Goal: Information Seeking & Learning: Learn about a topic

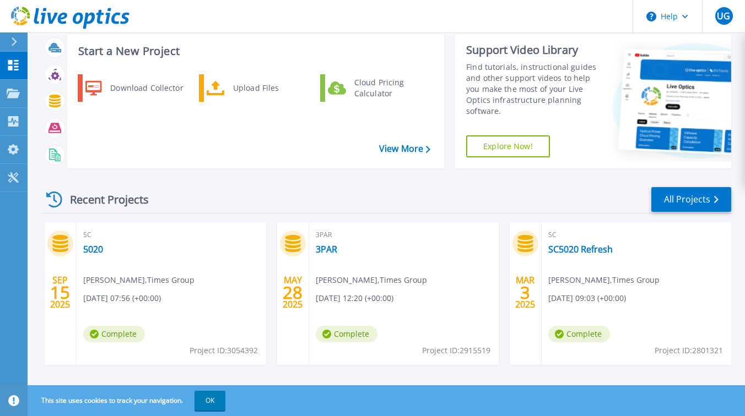
scroll to position [77, 0]
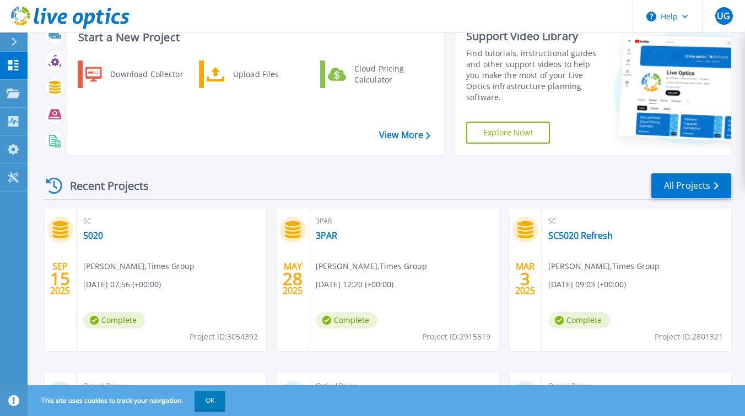
click at [430, 192] on div "Recent Projects All Projects" at bounding box center [386, 186] width 689 height 28
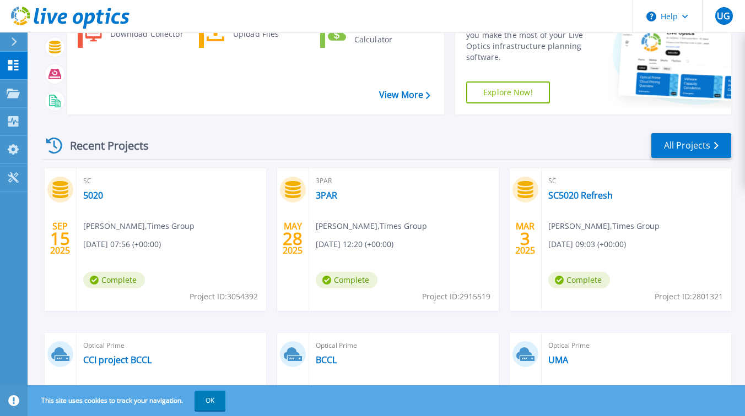
scroll to position [152, 0]
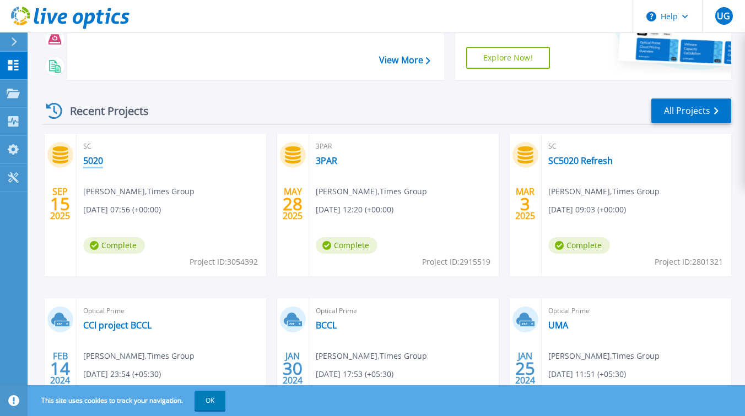
click at [91, 158] on link "5020" at bounding box center [93, 160] width 20 height 11
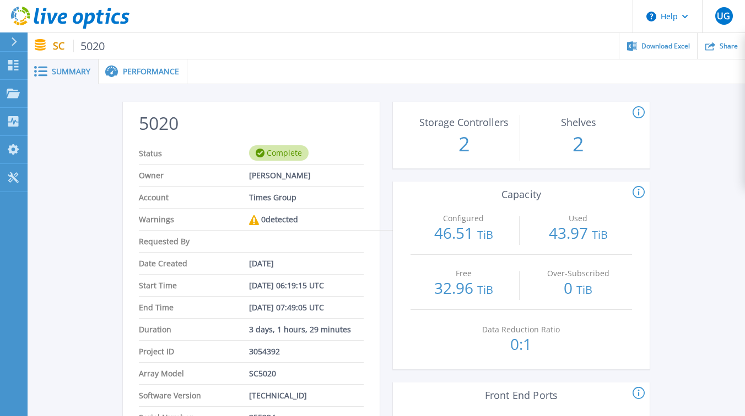
click at [165, 78] on div "Performance" at bounding box center [143, 71] width 89 height 25
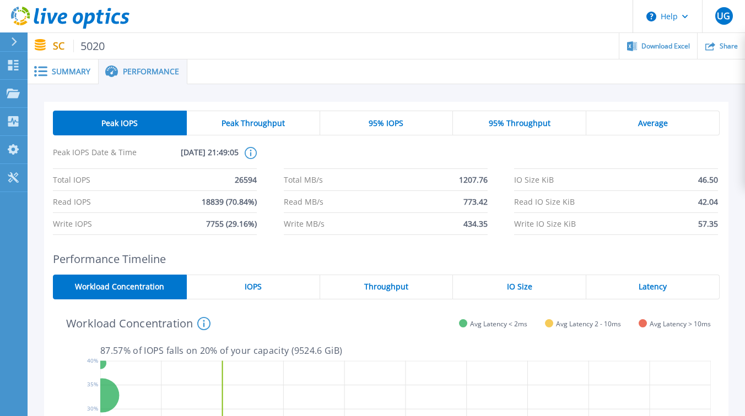
click at [512, 289] on span "IO Size" at bounding box center [519, 287] width 25 height 9
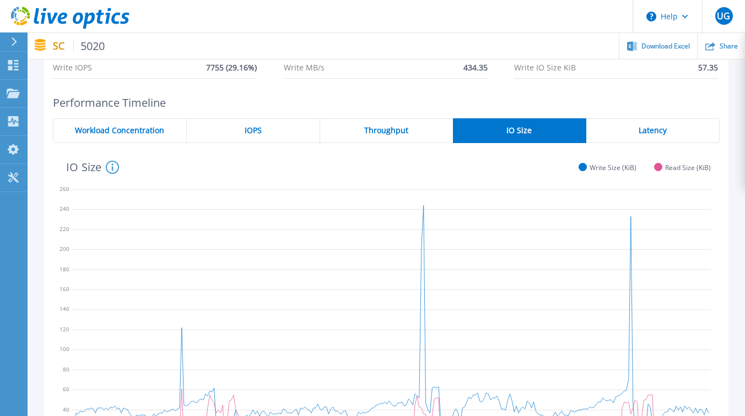
scroll to position [157, 0]
click at [646, 134] on span "Latency" at bounding box center [653, 130] width 28 height 9
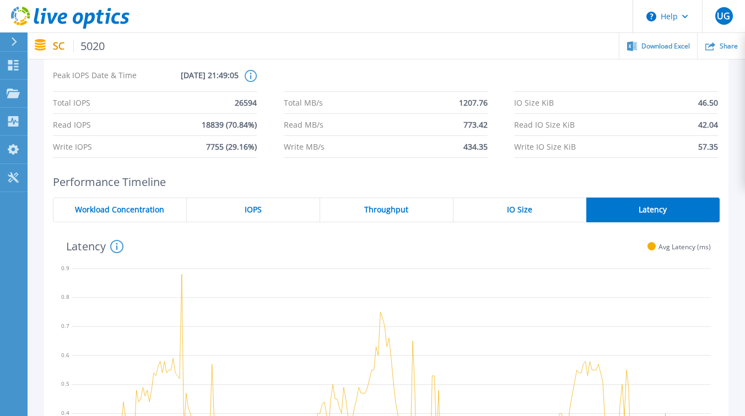
scroll to position [87, 0]
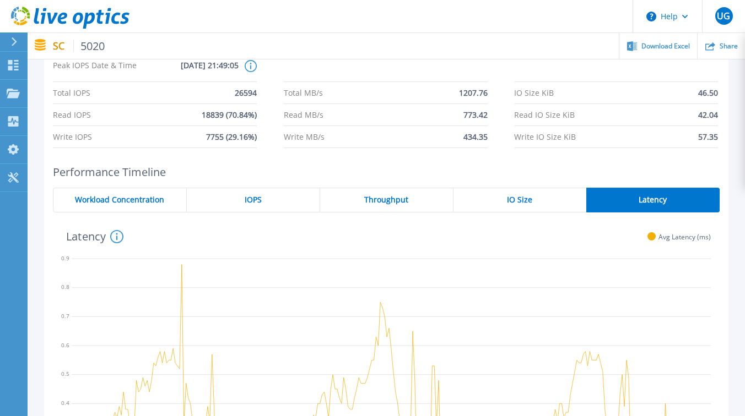
click at [524, 204] on span "IO Size" at bounding box center [519, 200] width 25 height 9
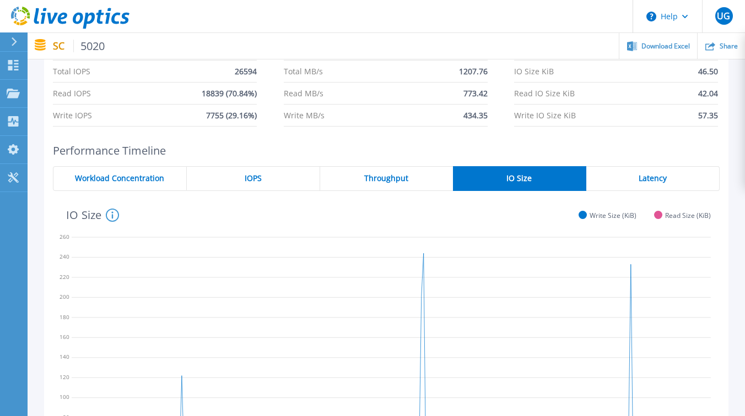
scroll to position [0, 0]
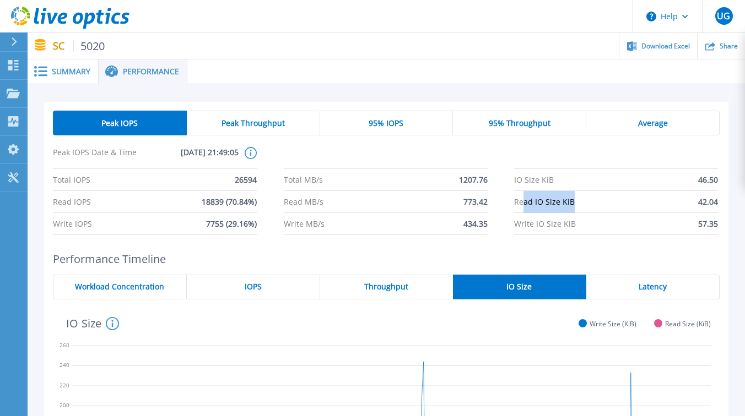
drag, startPoint x: 525, startPoint y: 204, endPoint x: 570, endPoint y: 204, distance: 44.6
click at [570, 204] on span "Read IO Size KiB" at bounding box center [544, 201] width 61 height 21
click at [599, 205] on li "Read IO Size KiB 42.04" at bounding box center [616, 202] width 204 height 22
drag, startPoint x: 523, startPoint y: 203, endPoint x: 585, endPoint y: 203, distance: 61.7
click at [585, 203] on li "Read IO Size KiB 42.04" at bounding box center [616, 202] width 204 height 22
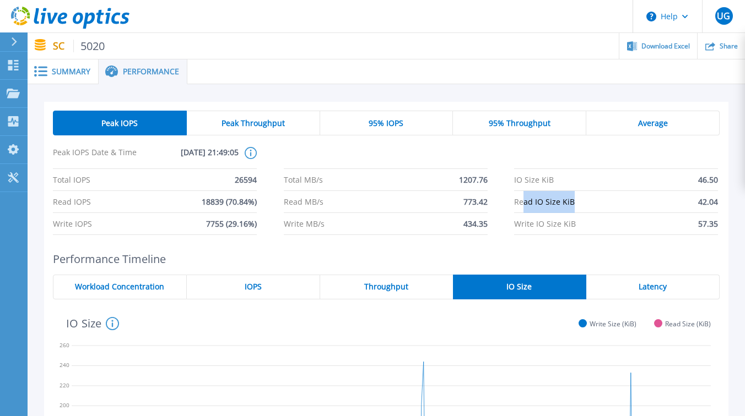
click at [610, 203] on li "Read IO Size KiB 42.04" at bounding box center [616, 202] width 204 height 22
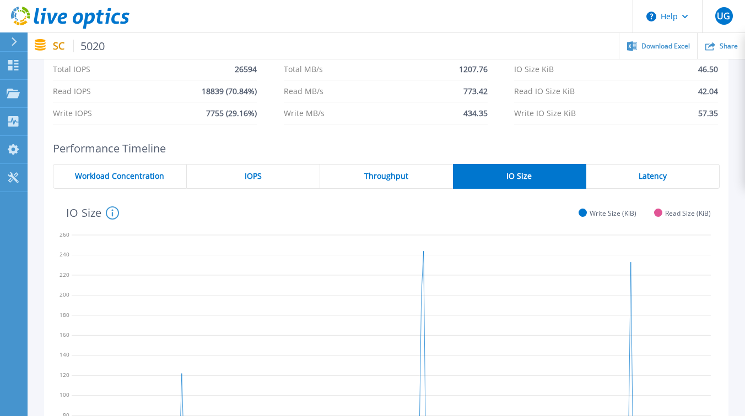
scroll to position [95, 0]
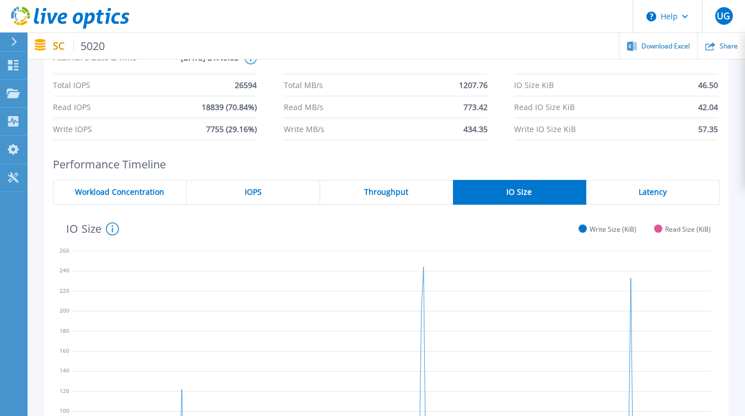
click at [658, 191] on span "Latency" at bounding box center [653, 192] width 28 height 9
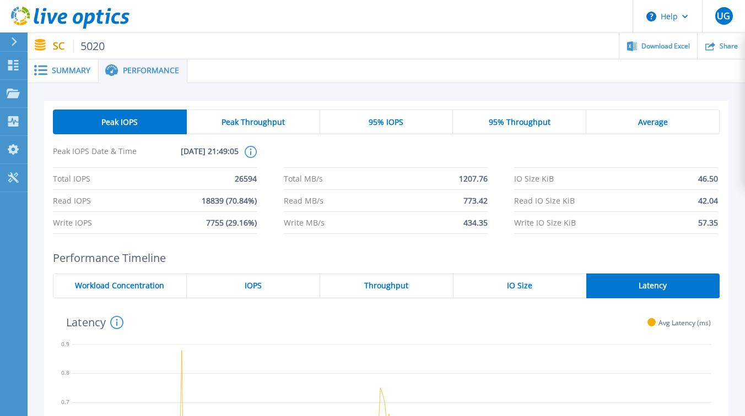
scroll to position [0, 0]
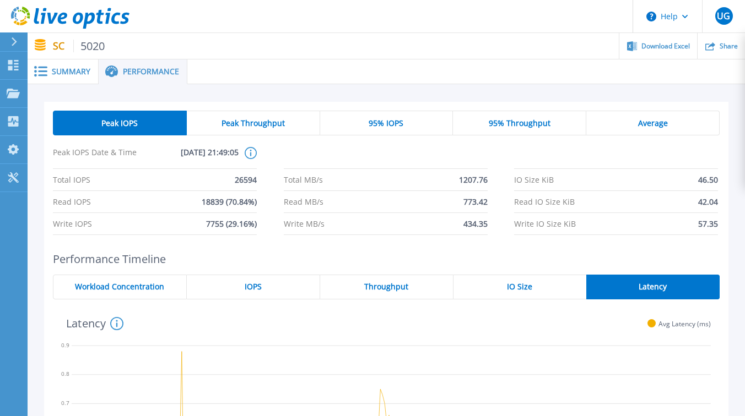
click at [284, 128] on div "Peak Throughput" at bounding box center [253, 123] width 133 height 25
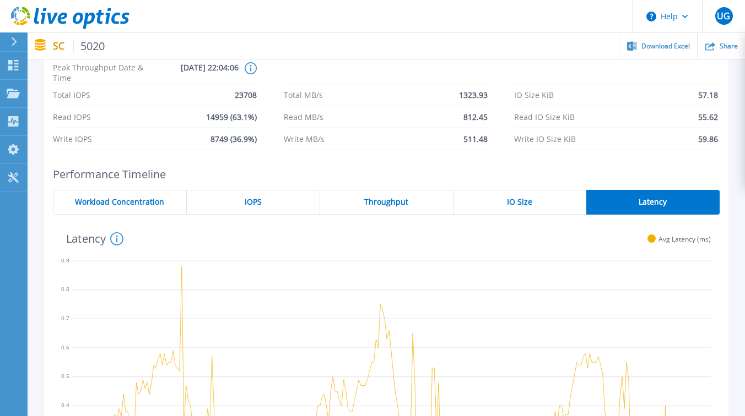
scroll to position [72, 0]
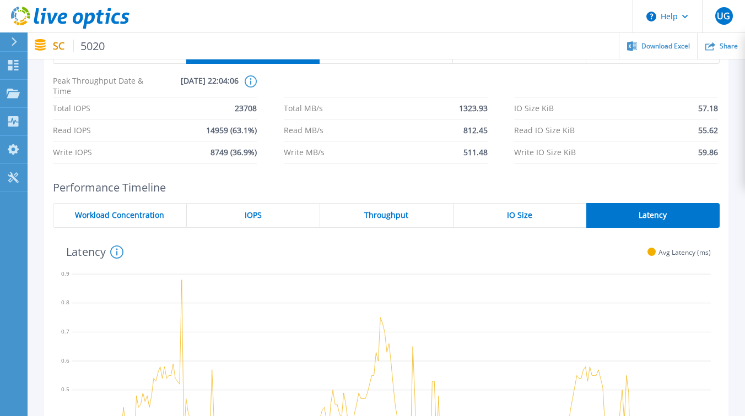
click at [367, 220] on span "Throughput" at bounding box center [386, 215] width 44 height 9
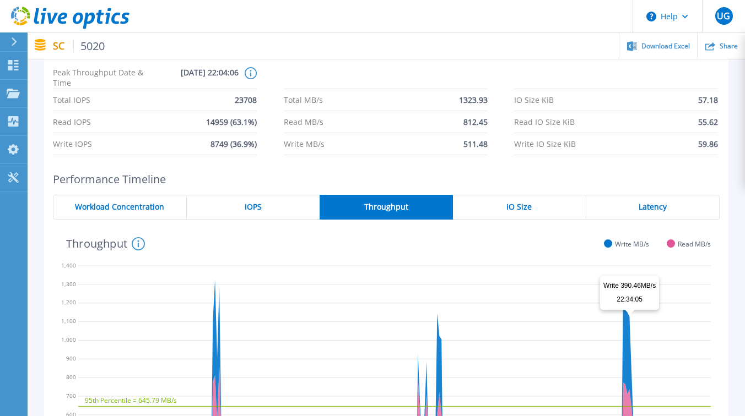
scroll to position [44, 0]
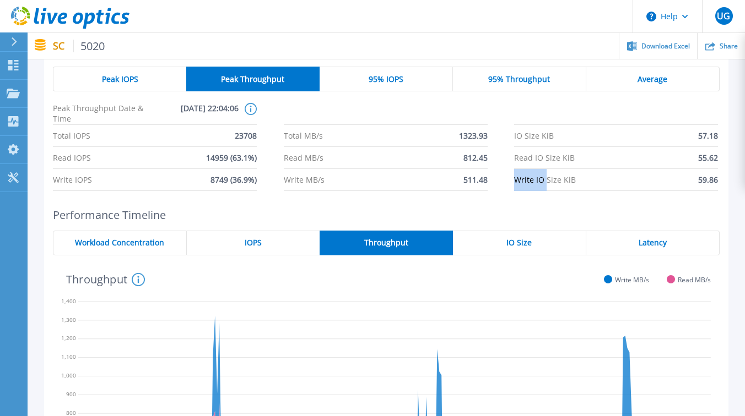
drag, startPoint x: 516, startPoint y: 178, endPoint x: 548, endPoint y: 179, distance: 32.5
click at [548, 179] on span "Write IO Size KiB" at bounding box center [545, 179] width 62 height 21
click at [605, 179] on li "Write IO Size KiB 59.86" at bounding box center [616, 180] width 204 height 22
drag, startPoint x: 526, startPoint y: 182, endPoint x: 564, endPoint y: 182, distance: 38.0
click at [561, 182] on span "Write IO Size KiB" at bounding box center [545, 179] width 62 height 21
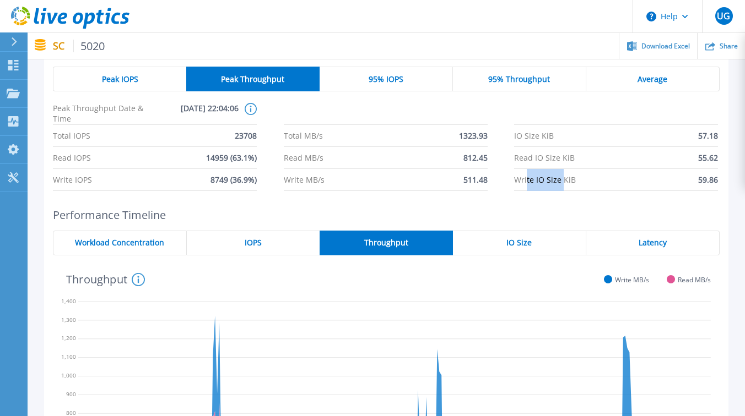
click at [593, 182] on li "Write IO Size KiB 59.86" at bounding box center [616, 180] width 204 height 22
click at [621, 244] on div "Latency" at bounding box center [652, 243] width 133 height 25
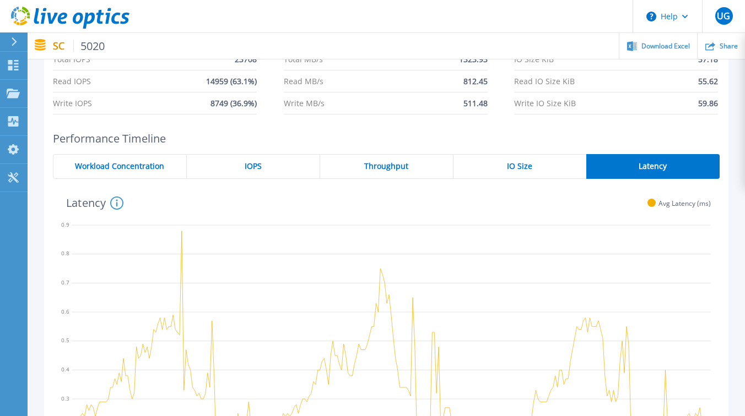
scroll to position [127, 0]
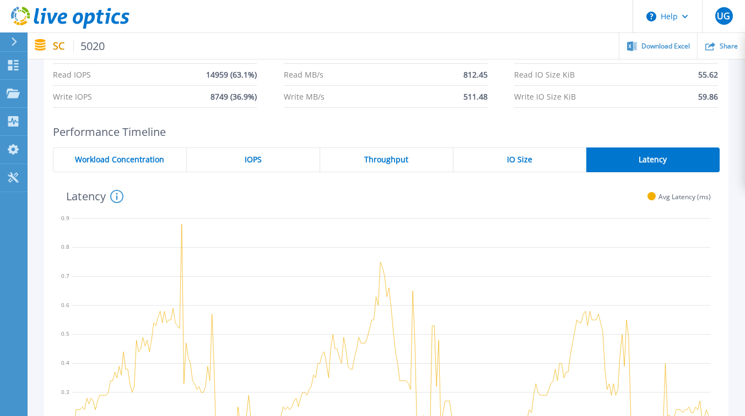
click at [517, 160] on span "IO Size" at bounding box center [519, 159] width 25 height 9
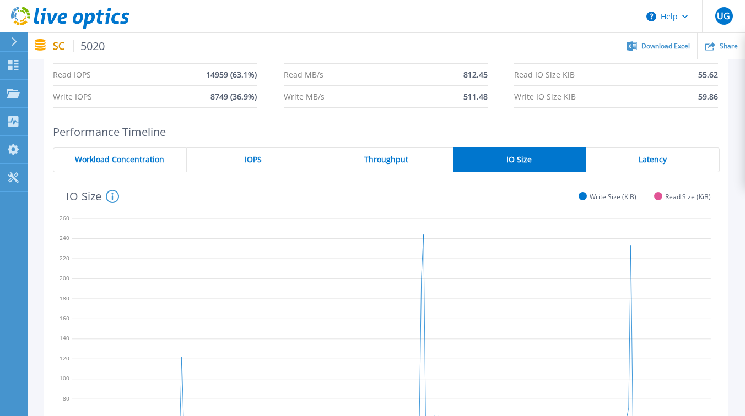
click at [620, 159] on div "Latency" at bounding box center [652, 160] width 133 height 25
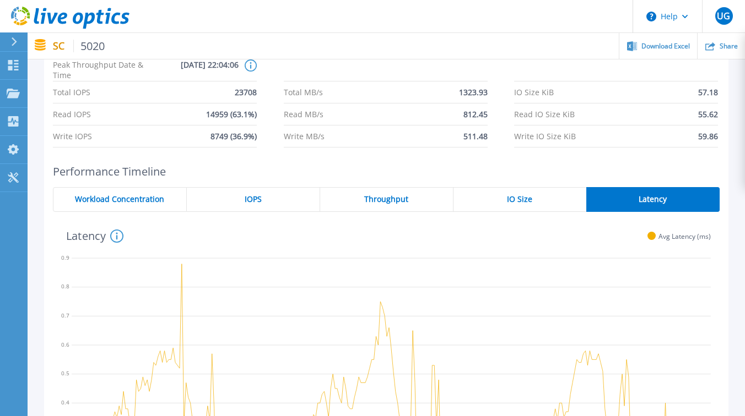
scroll to position [66, 0]
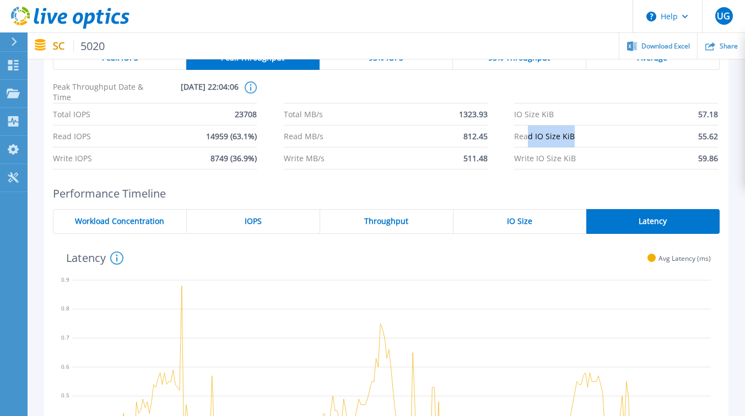
drag, startPoint x: 527, startPoint y: 138, endPoint x: 587, endPoint y: 138, distance: 59.5
click at [587, 138] on li "Read IO Size KiB 55.62" at bounding box center [616, 137] width 204 height 22
click at [645, 138] on li "Read IO Size KiB 55.62" at bounding box center [616, 137] width 204 height 22
drag, startPoint x: 548, startPoint y: 132, endPoint x: 619, endPoint y: 137, distance: 71.3
click at [619, 137] on li "Read IO Size KiB 55.62" at bounding box center [616, 137] width 204 height 22
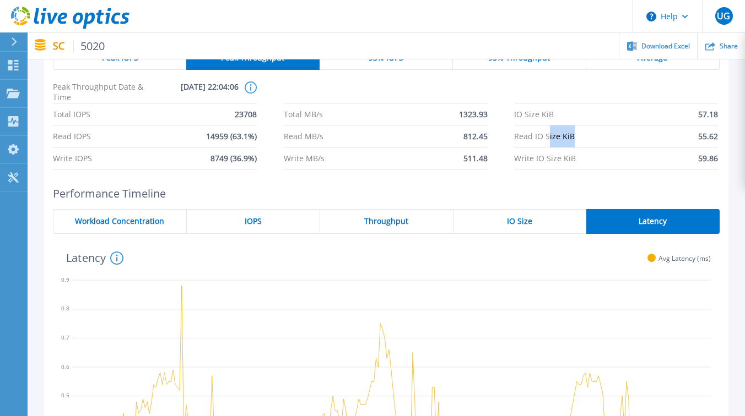
click at [662, 141] on li "Read IO Size KiB 55.62" at bounding box center [616, 137] width 204 height 22
drag, startPoint x: 539, startPoint y: 140, endPoint x: 585, endPoint y: 138, distance: 45.8
click at [585, 138] on li "Read IO Size KiB 55.62" at bounding box center [616, 137] width 204 height 22
click at [412, 300] on icon at bounding box center [391, 409] width 639 height 275
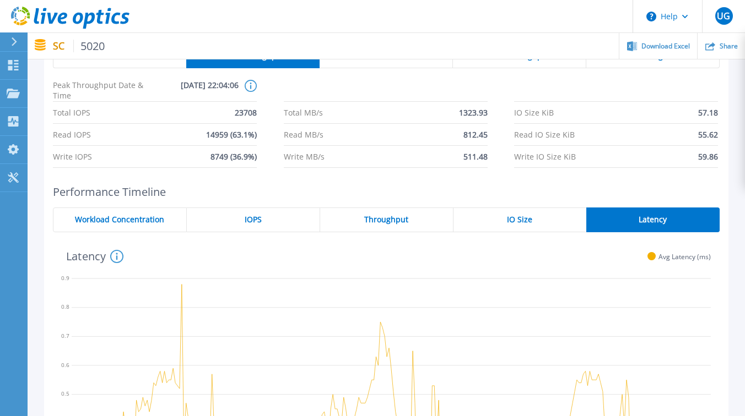
scroll to position [59, 0]
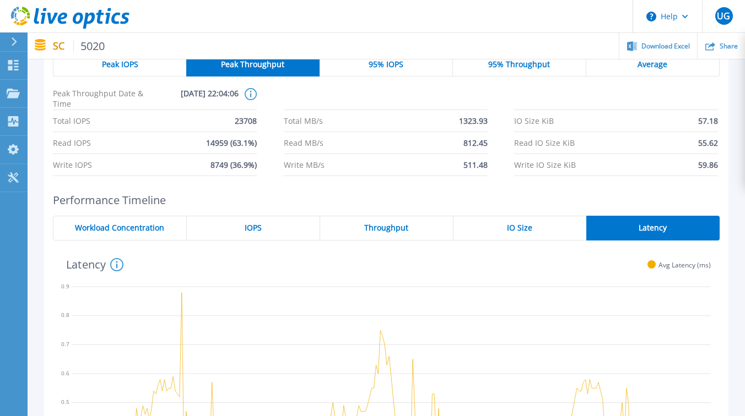
click at [389, 73] on div "95% IOPS" at bounding box center [386, 64] width 133 height 25
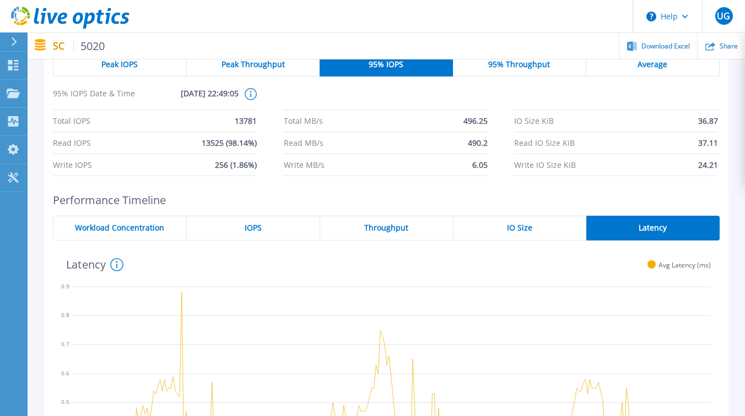
scroll to position [37, 0]
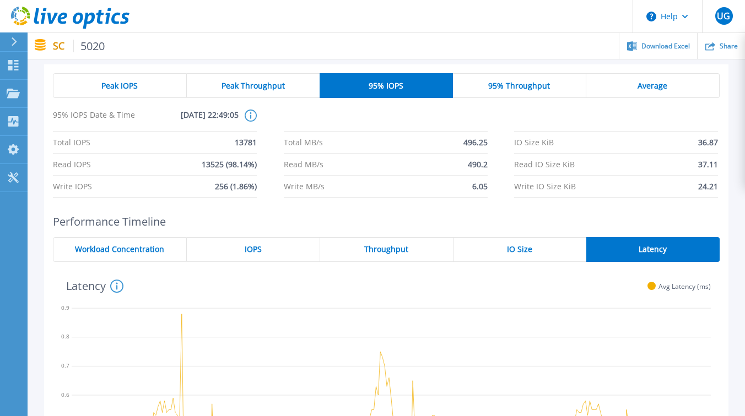
click at [508, 79] on div "95% Throughput" at bounding box center [519, 85] width 133 height 25
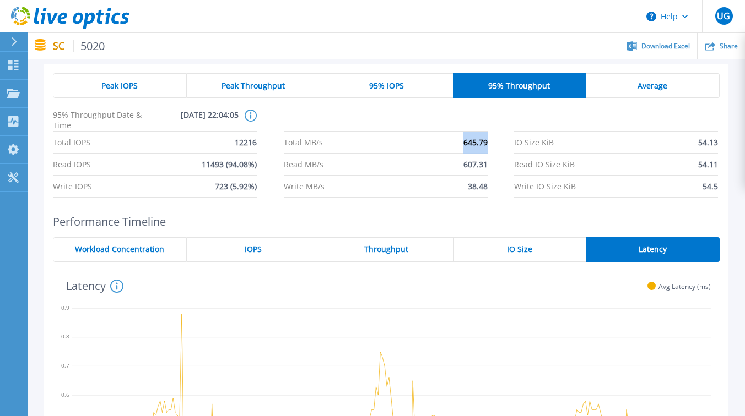
drag, startPoint x: 458, startPoint y: 141, endPoint x: 494, endPoint y: 144, distance: 35.9
click at [494, 144] on div "Total IOPS 12216 Total MB/s 645.79 IO Size KiB 54.13 Read IOPS 11493 (94.08%) R…" at bounding box center [386, 165] width 667 height 66
click at [506, 146] on div "Total IOPS 12216 Total MB/s 645.79 IO Size KiB 54.13 Read IOPS 11493 (94.08%) R…" at bounding box center [386, 165] width 667 height 66
drag, startPoint x: 459, startPoint y: 164, endPoint x: 493, endPoint y: 164, distance: 33.6
click at [491, 164] on div "Total IOPS 12216 Total MB/s 645.79 IO Size KiB 54.13 Read IOPS 11493 (94.08%) R…" at bounding box center [386, 165] width 667 height 66
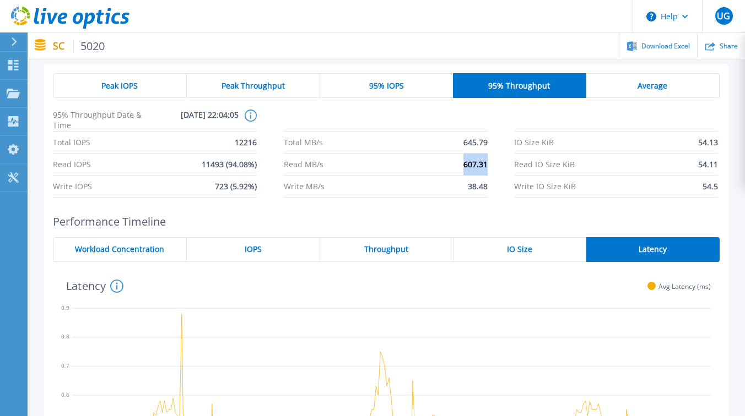
click at [510, 169] on div "Total IOPS 12216 Total MB/s 645.79 IO Size KiB 54.13 Read IOPS 11493 (94.08%) R…" at bounding box center [386, 165] width 667 height 66
drag, startPoint x: 697, startPoint y: 143, endPoint x: 712, endPoint y: 143, distance: 14.3
click at [711, 143] on li "IO Size KiB 54.13" at bounding box center [616, 143] width 204 height 22
click at [674, 156] on li "Read IO Size KiB 54.11" at bounding box center [616, 165] width 204 height 22
click at [640, 89] on span "Average" at bounding box center [652, 86] width 30 height 9
